Goal: Task Accomplishment & Management: Manage account settings

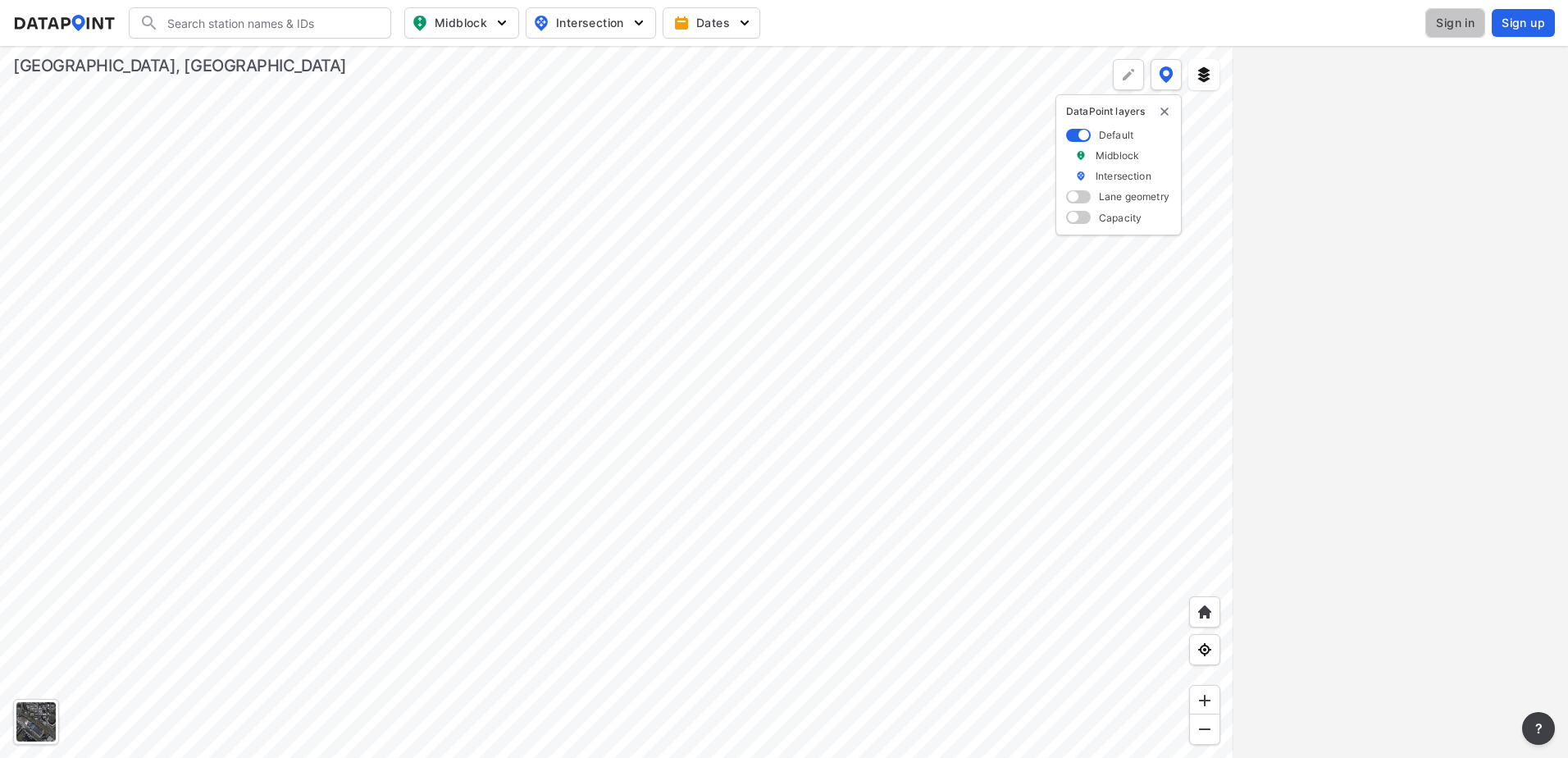
click at [1467, 26] on span "Sign in" at bounding box center [1455, 22] width 38 height 16
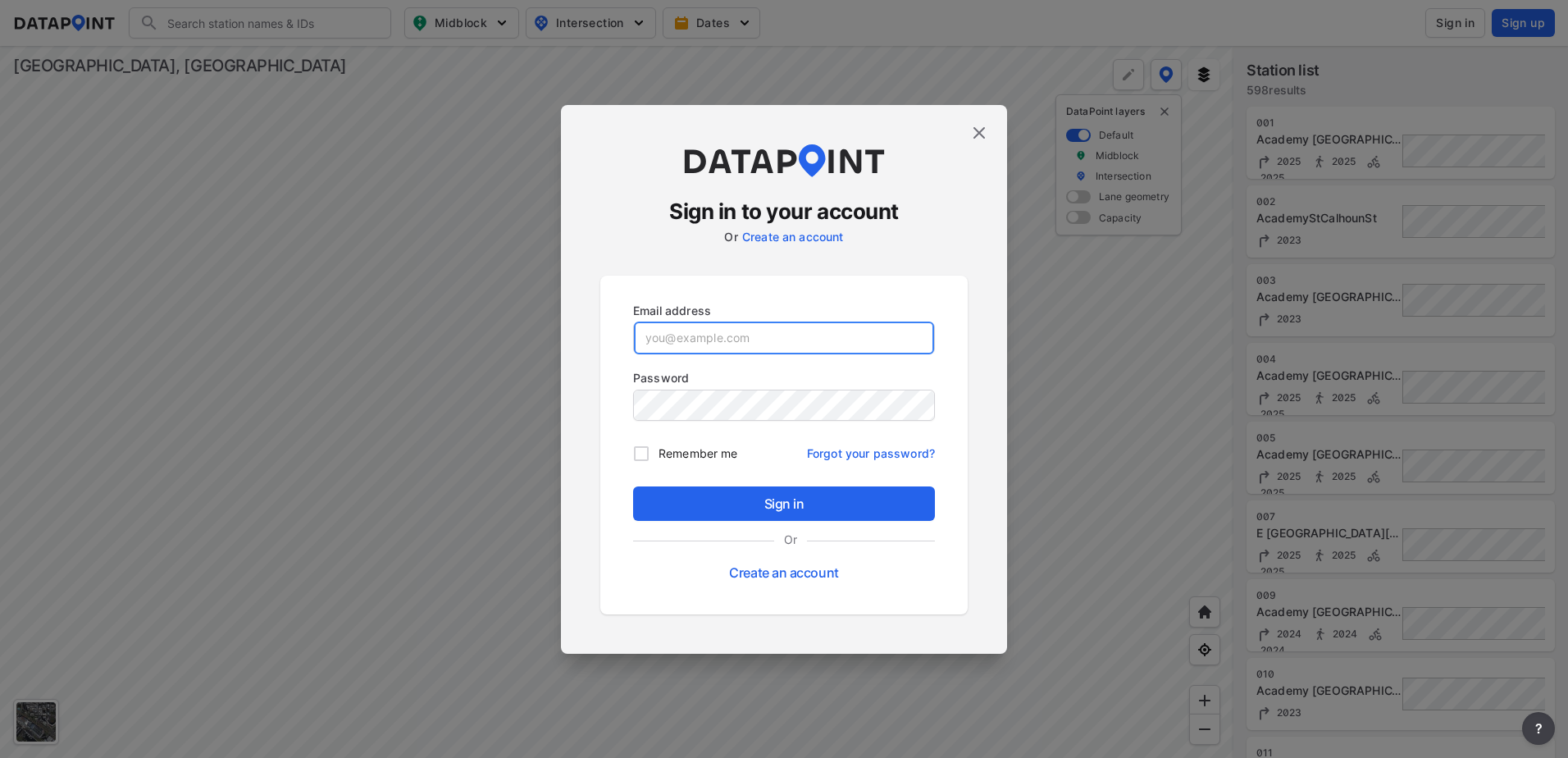
type input "[EMAIL_ADDRESS][DOMAIN_NAME]"
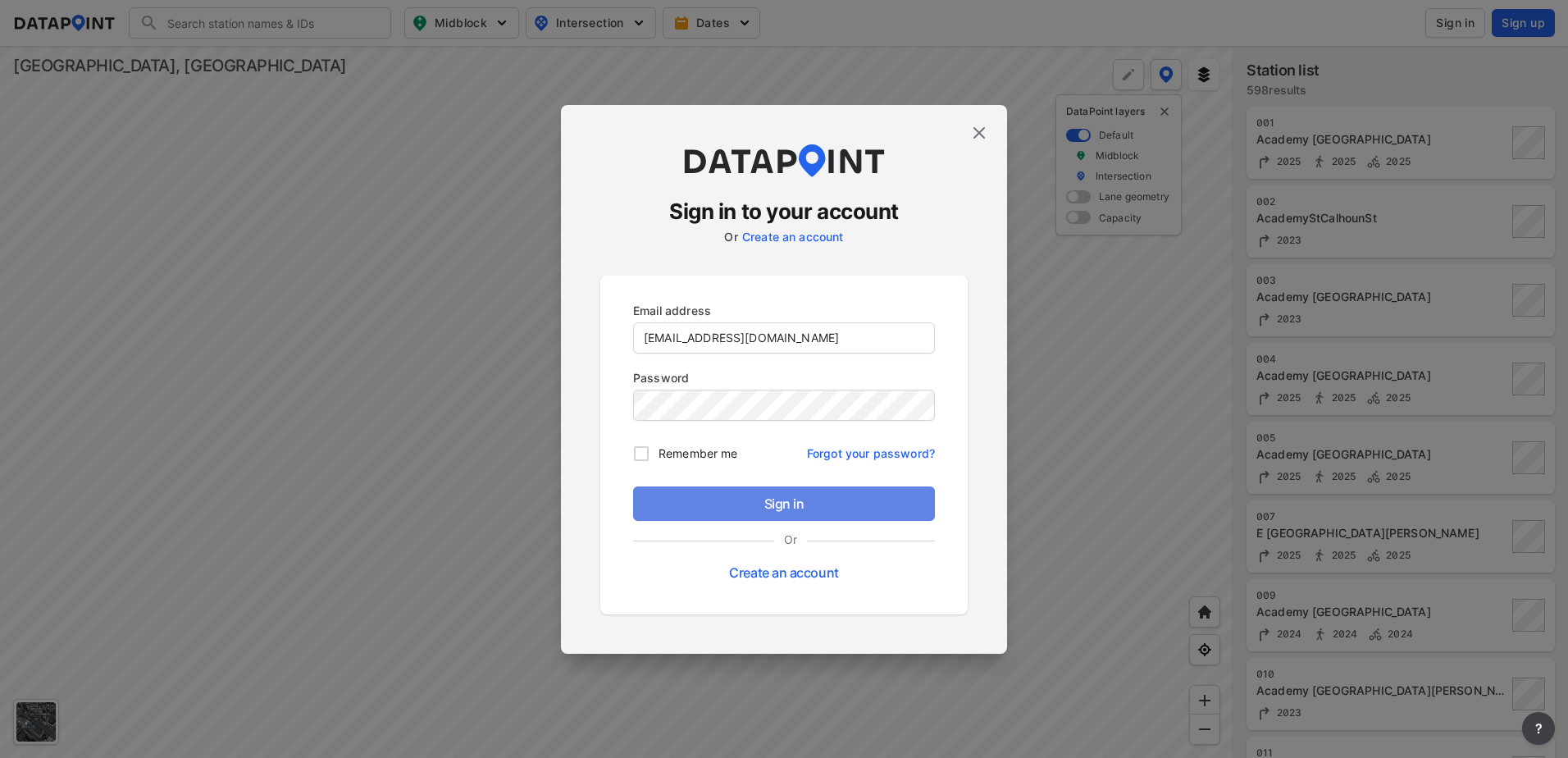
click at [778, 502] on span "Sign in" at bounding box center [784, 503] width 276 height 20
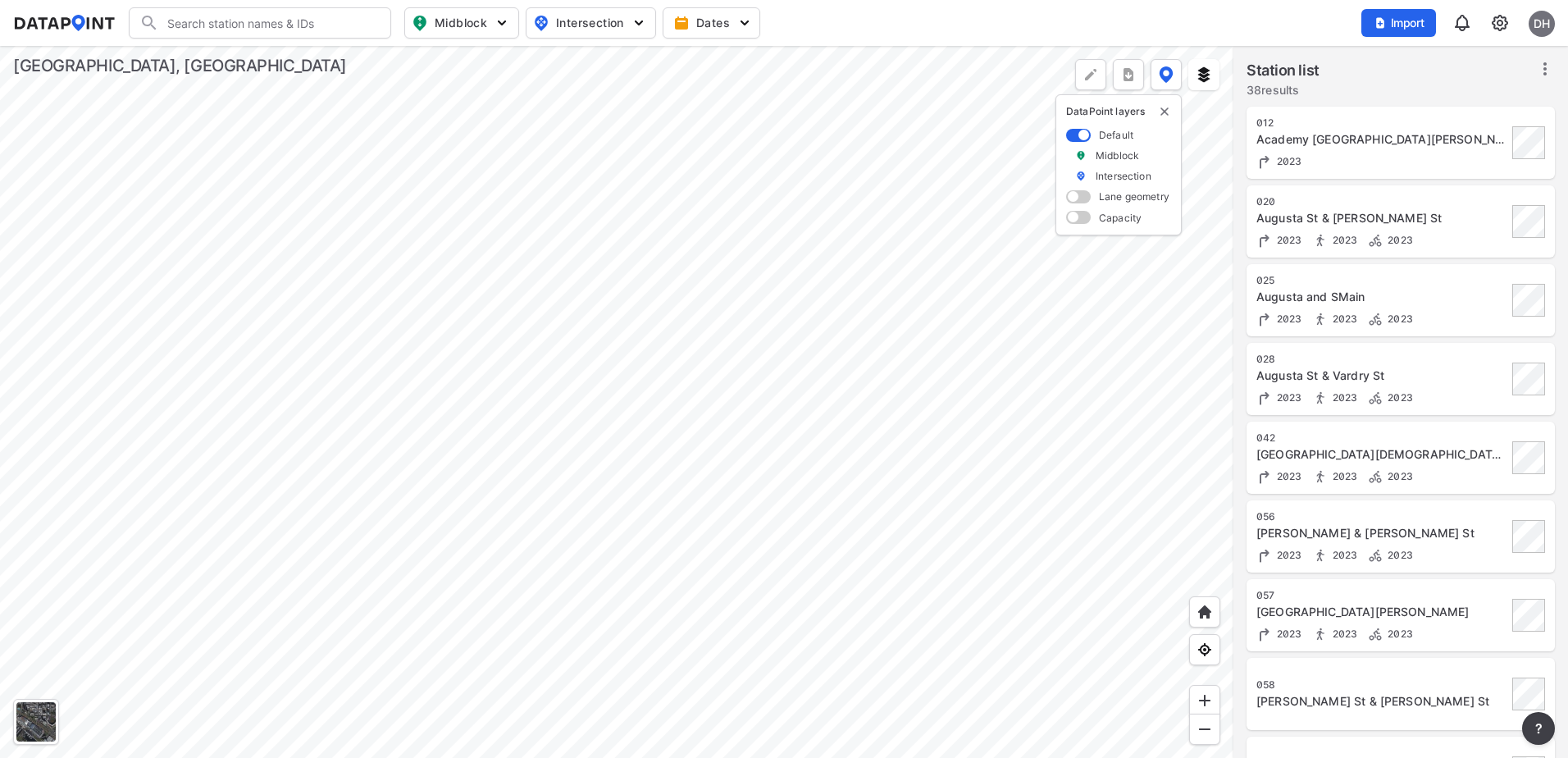
click at [637, 392] on div at bounding box center [617, 402] width 1234 height 712
click at [667, 419] on div at bounding box center [617, 402] width 1234 height 712
